Goal: Obtain resource: Download file/media

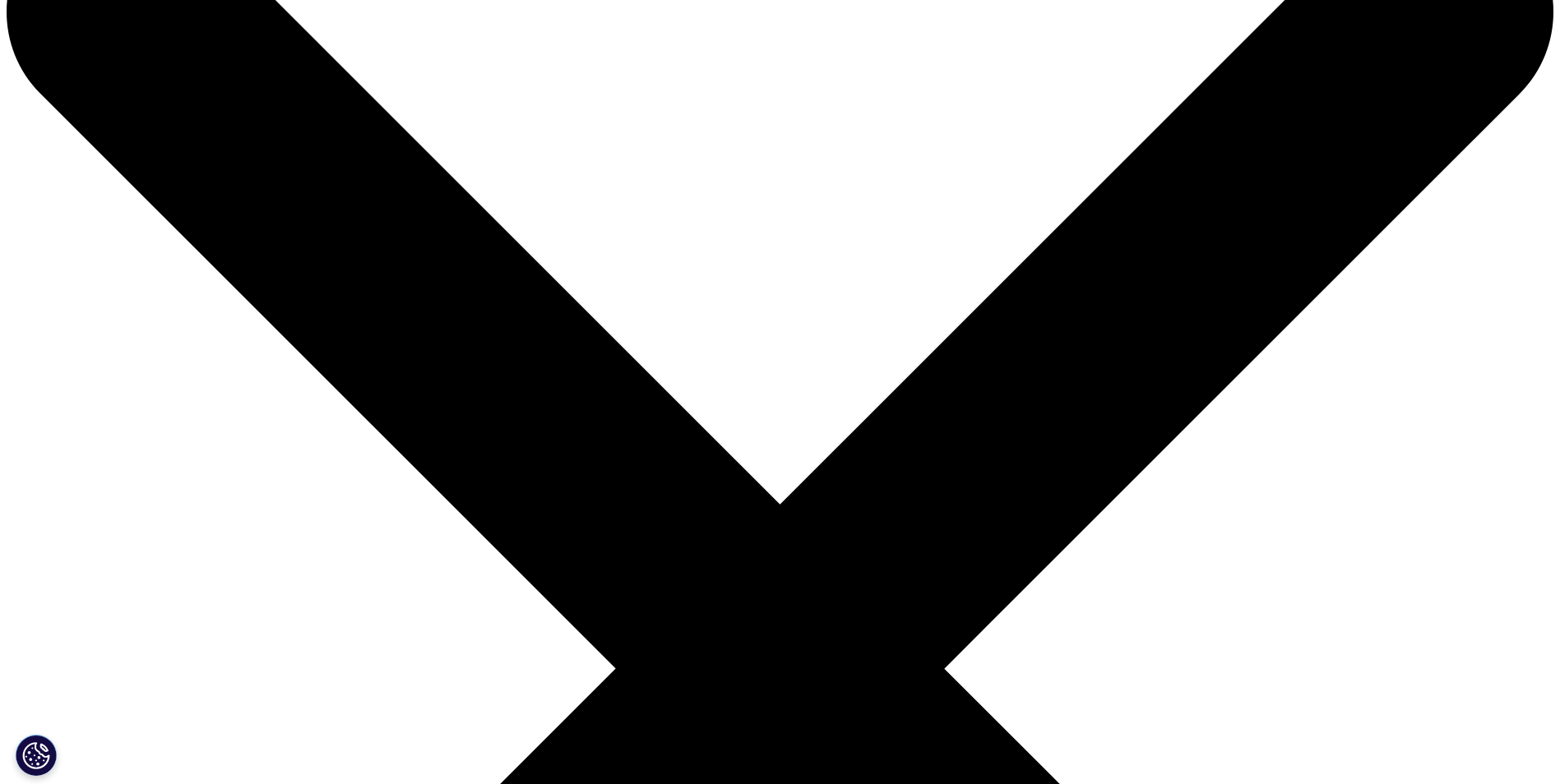
scroll to position [164, 0]
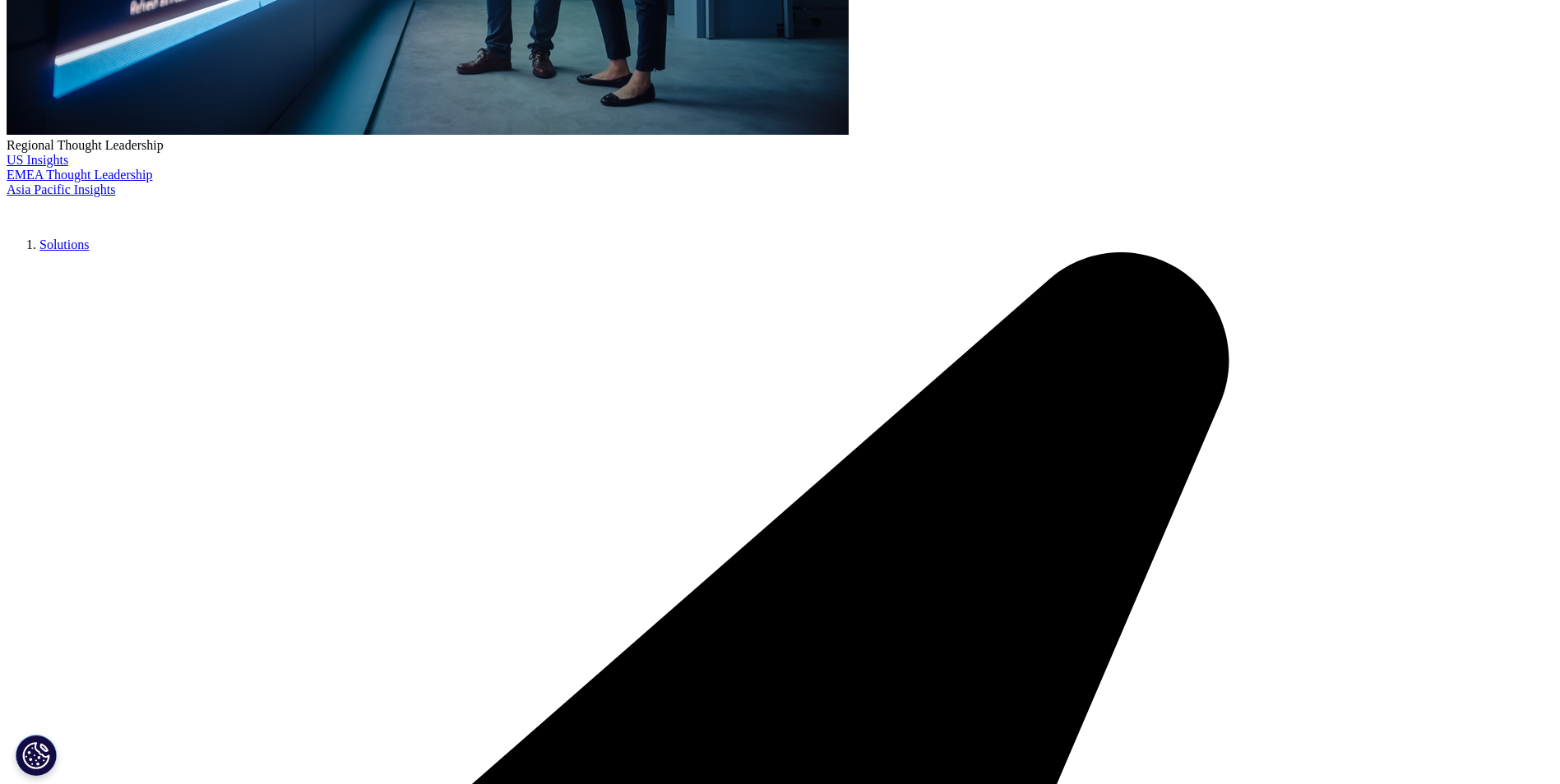
scroll to position [576, 0]
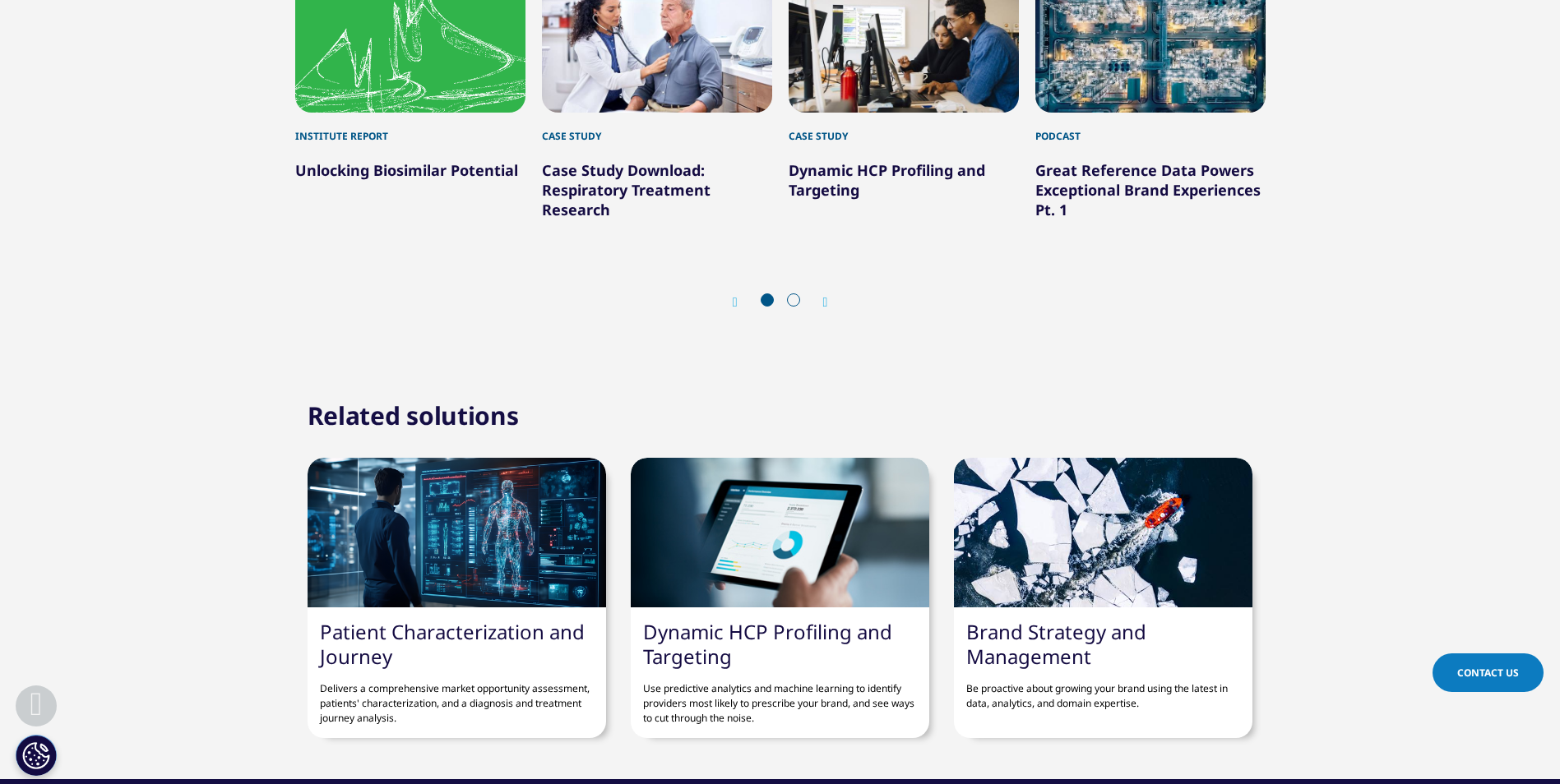
scroll to position [2054, 0]
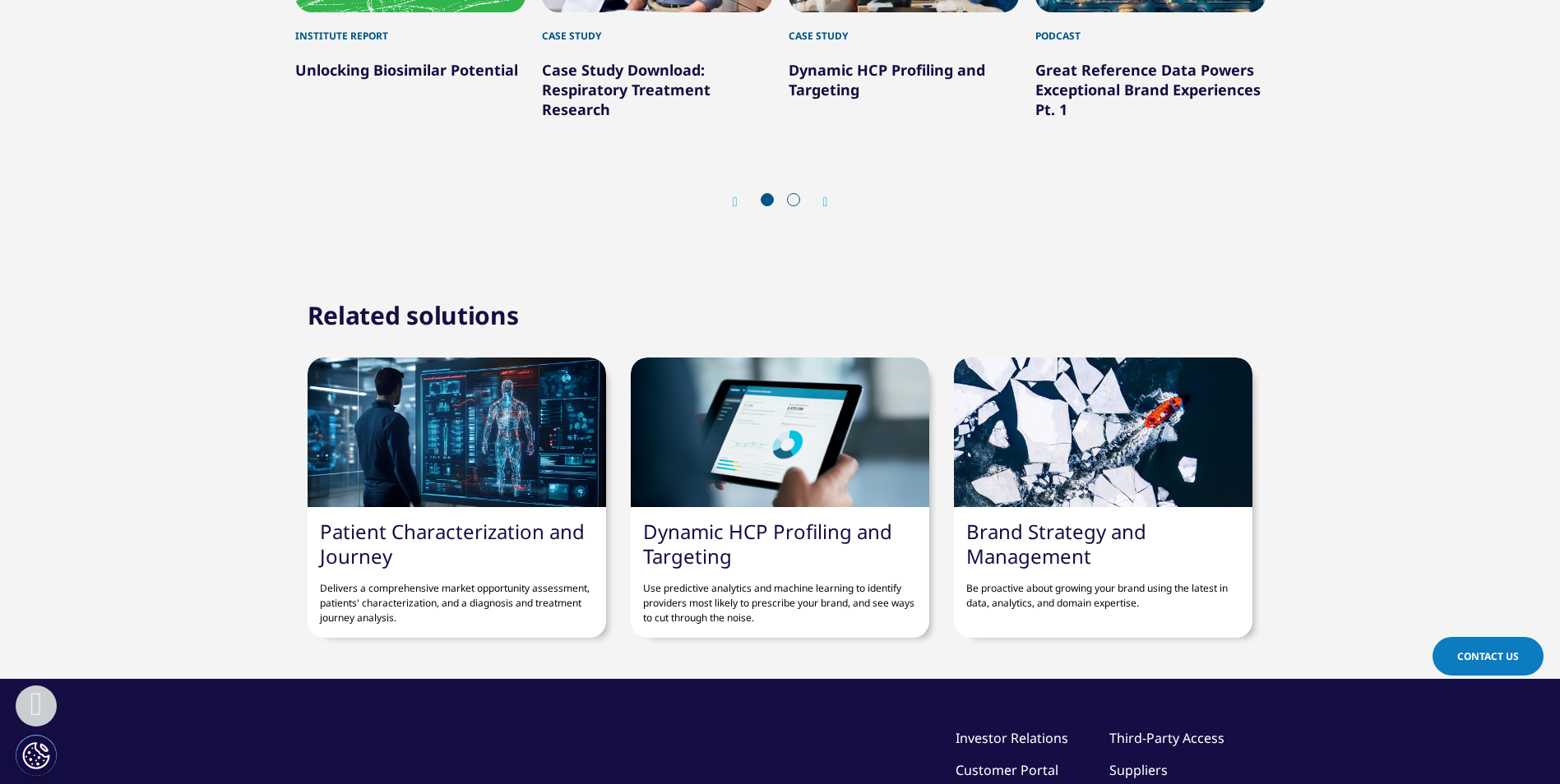
click at [171, 469] on div "Related solutions Patient Characterization and Journey Delivers a comprehensive…" at bounding box center [780, 473] width 1560 height 330
click at [832, 203] on div "Prev Next" at bounding box center [780, 200] width 970 height 49
click at [825, 203] on icon "Next slide" at bounding box center [825, 202] width 5 height 13
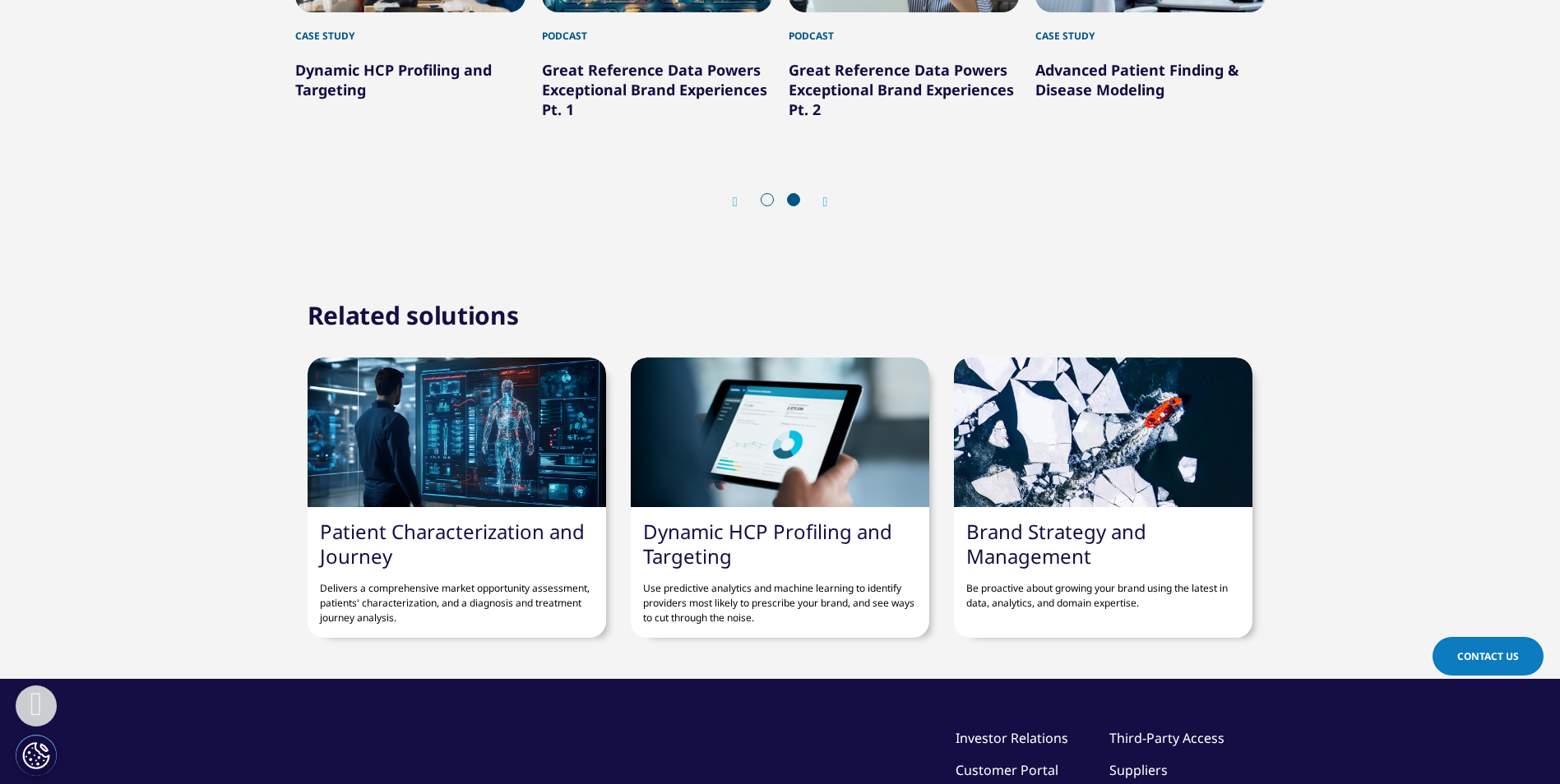
click at [733, 202] on icon "Previous slide" at bounding box center [735, 202] width 5 height 13
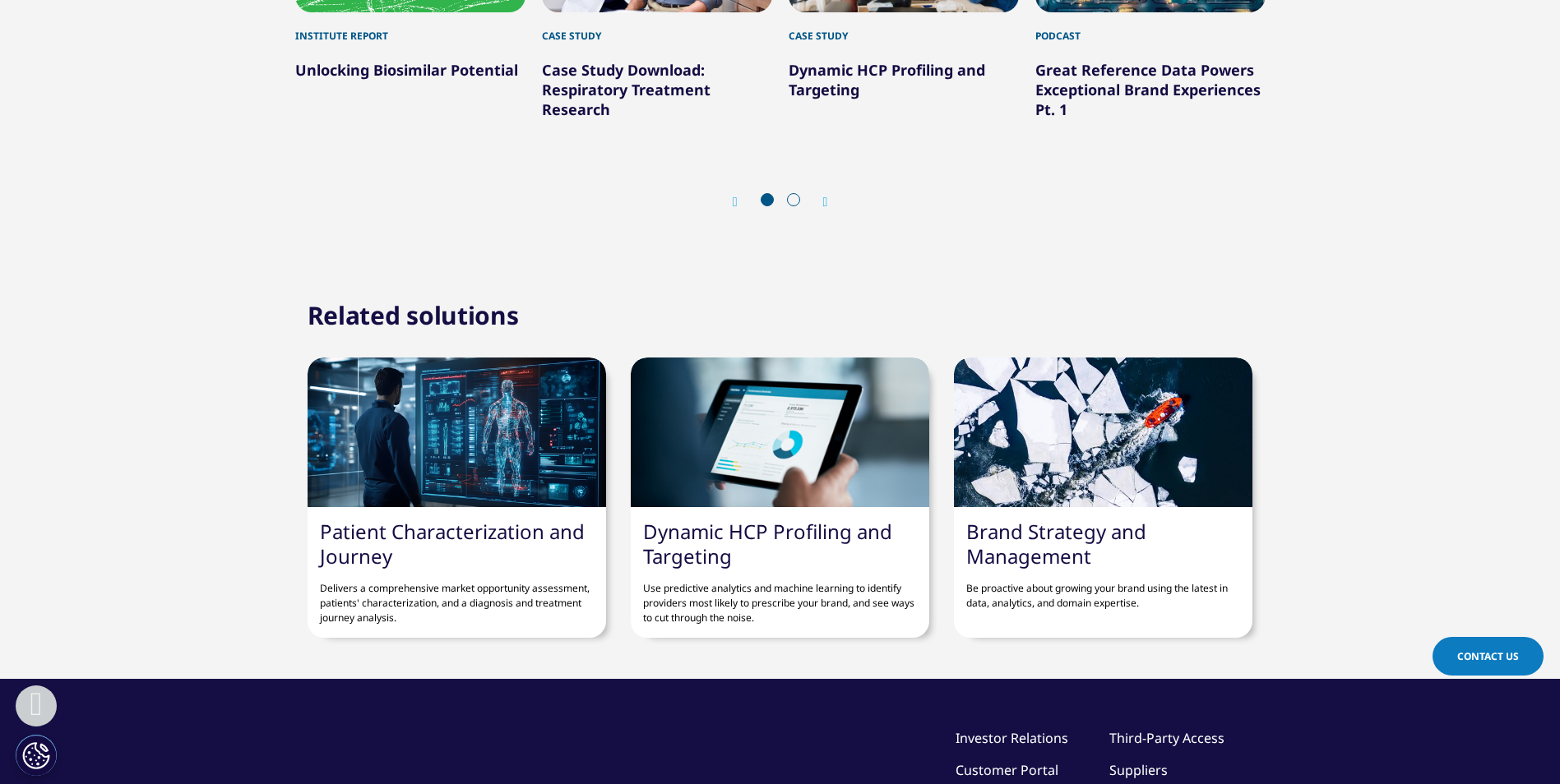
click at [542, 456] on div at bounding box center [456, 432] width 299 height 150
